Goal: Transaction & Acquisition: Purchase product/service

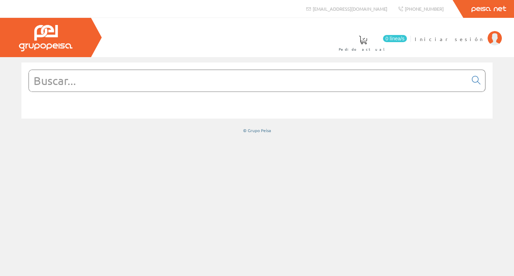
click at [137, 83] on input "text" at bounding box center [248, 80] width 438 height 21
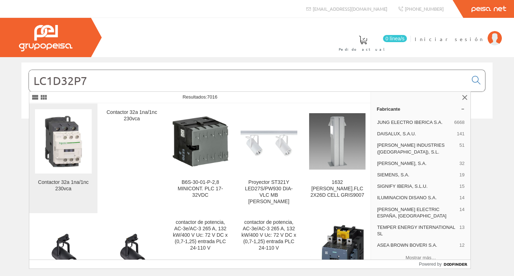
type input "LC1D32P7"
click at [73, 140] on img at bounding box center [63, 141] width 57 height 57
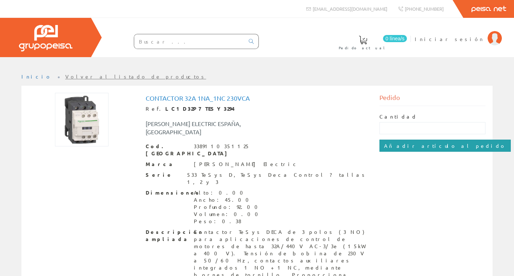
click at [388, 147] on input "Añadir artículo al pedido" at bounding box center [444, 146] width 131 height 12
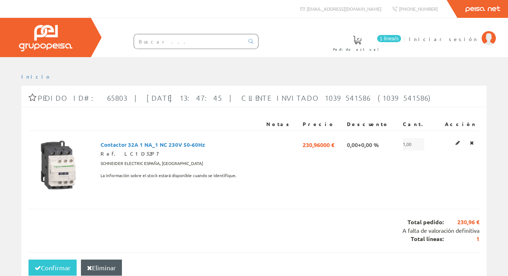
drag, startPoint x: 198, startPoint y: 44, endPoint x: 219, endPoint y: 45, distance: 21.1
click at [198, 44] on input "text" at bounding box center [189, 41] width 110 height 14
click at [181, 45] on input "text" at bounding box center [189, 41] width 110 height 14
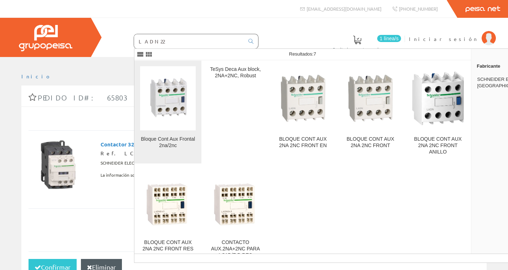
type input "LADN22"
click at [158, 95] on img at bounding box center [168, 99] width 56 height 56
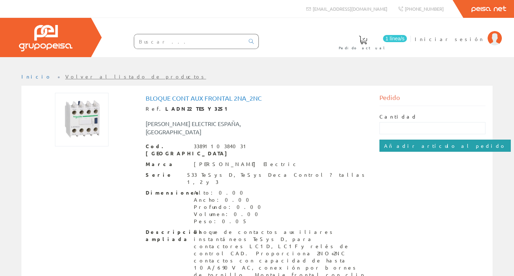
click at [431, 146] on input "Añadir artículo al pedido" at bounding box center [444, 146] width 131 height 12
